Goal: Find specific page/section

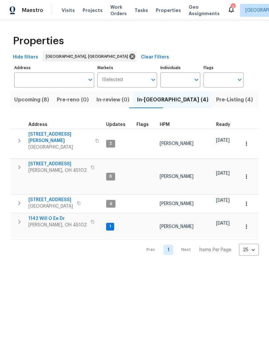
click at [216, 99] on span "Pre-Listing (4)" at bounding box center [234, 99] width 37 height 9
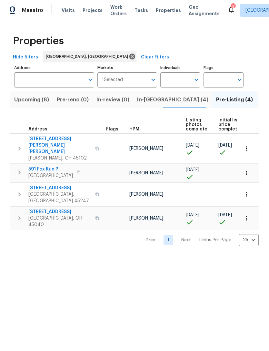
click at [151, 99] on span "In-[GEOGRAPHIC_DATA] (4)" at bounding box center [172, 99] width 71 height 9
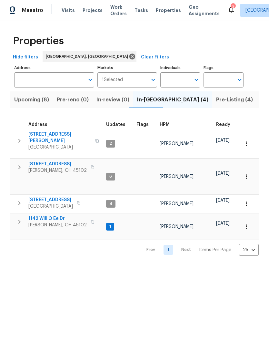
click at [38, 103] on span "Upcoming (8)" at bounding box center [31, 99] width 35 height 9
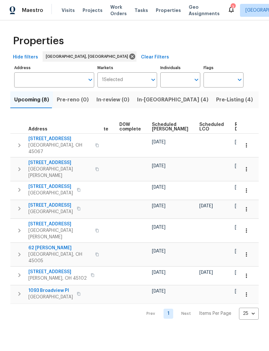
scroll to position [0, 162]
click at [235, 124] on span "Ready Date" at bounding box center [242, 126] width 14 height 9
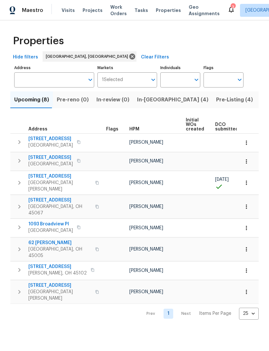
click at [90, 13] on span "Projects" at bounding box center [93, 10] width 20 height 6
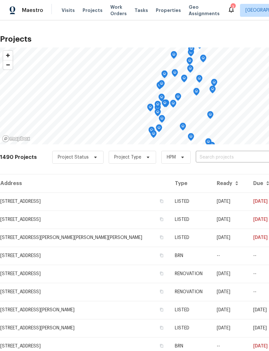
click at [81, 203] on td "[STREET_ADDRESS]" at bounding box center [85, 201] width 170 height 18
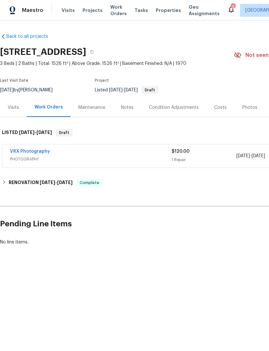
click at [91, 13] on span "Projects" at bounding box center [93, 10] width 20 height 6
